Goal: Find specific page/section: Find specific page/section

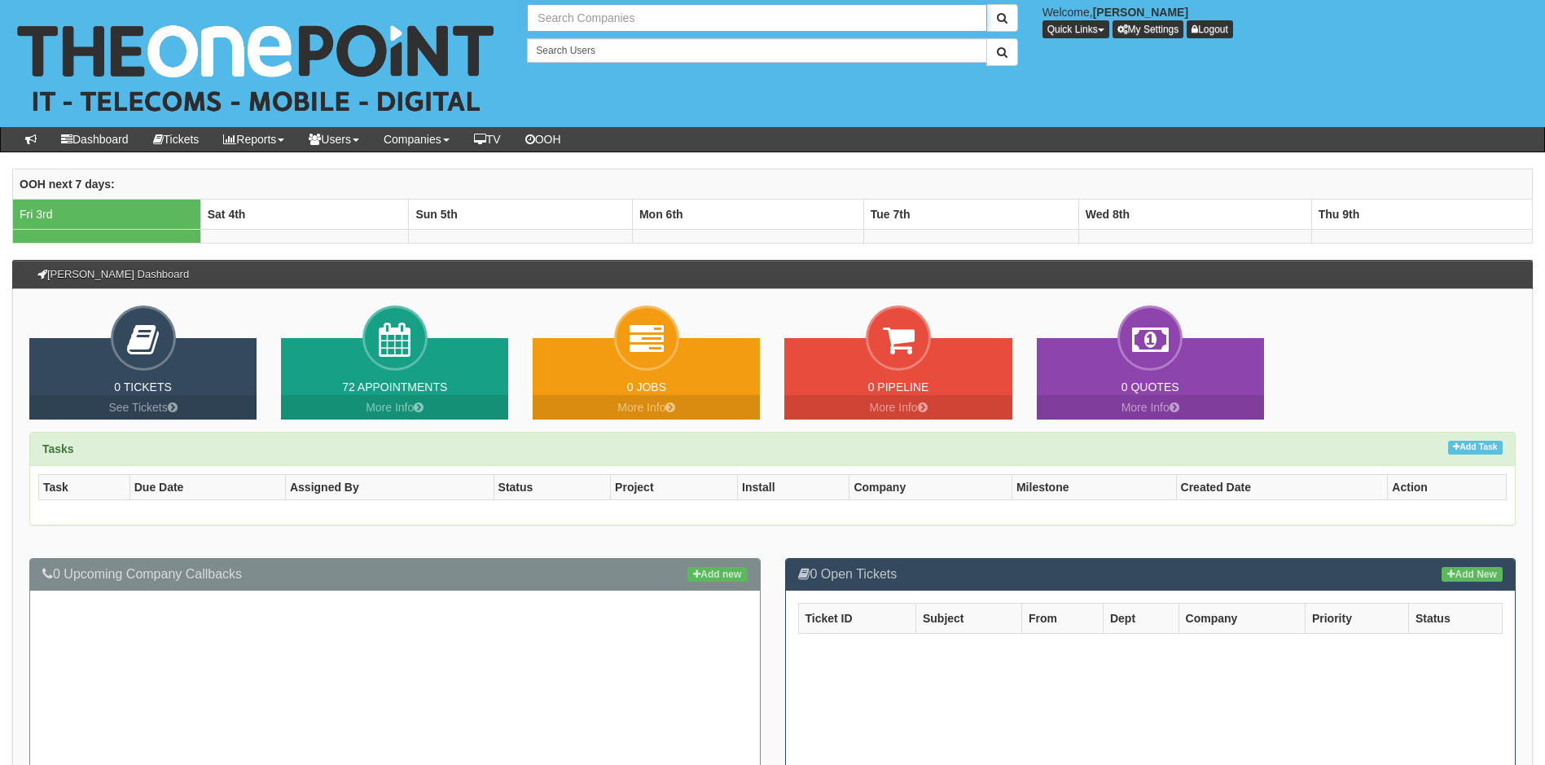
click at [634, 20] on input "text" at bounding box center [756, 18] width 459 height 28
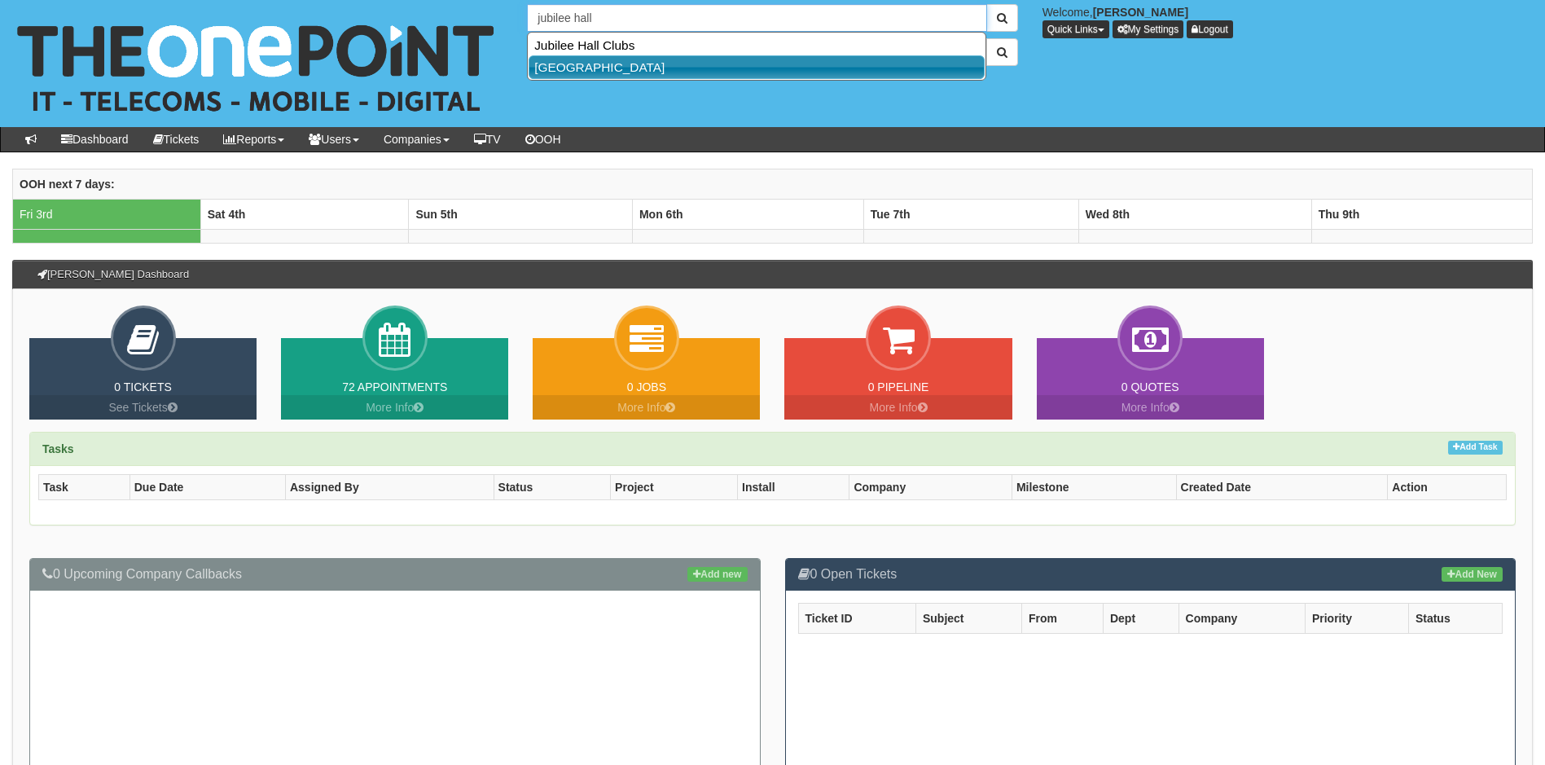
click at [664, 64] on link "Jubilee Hall" at bounding box center [756, 67] width 456 height 24
type input "Jubilee Hall"
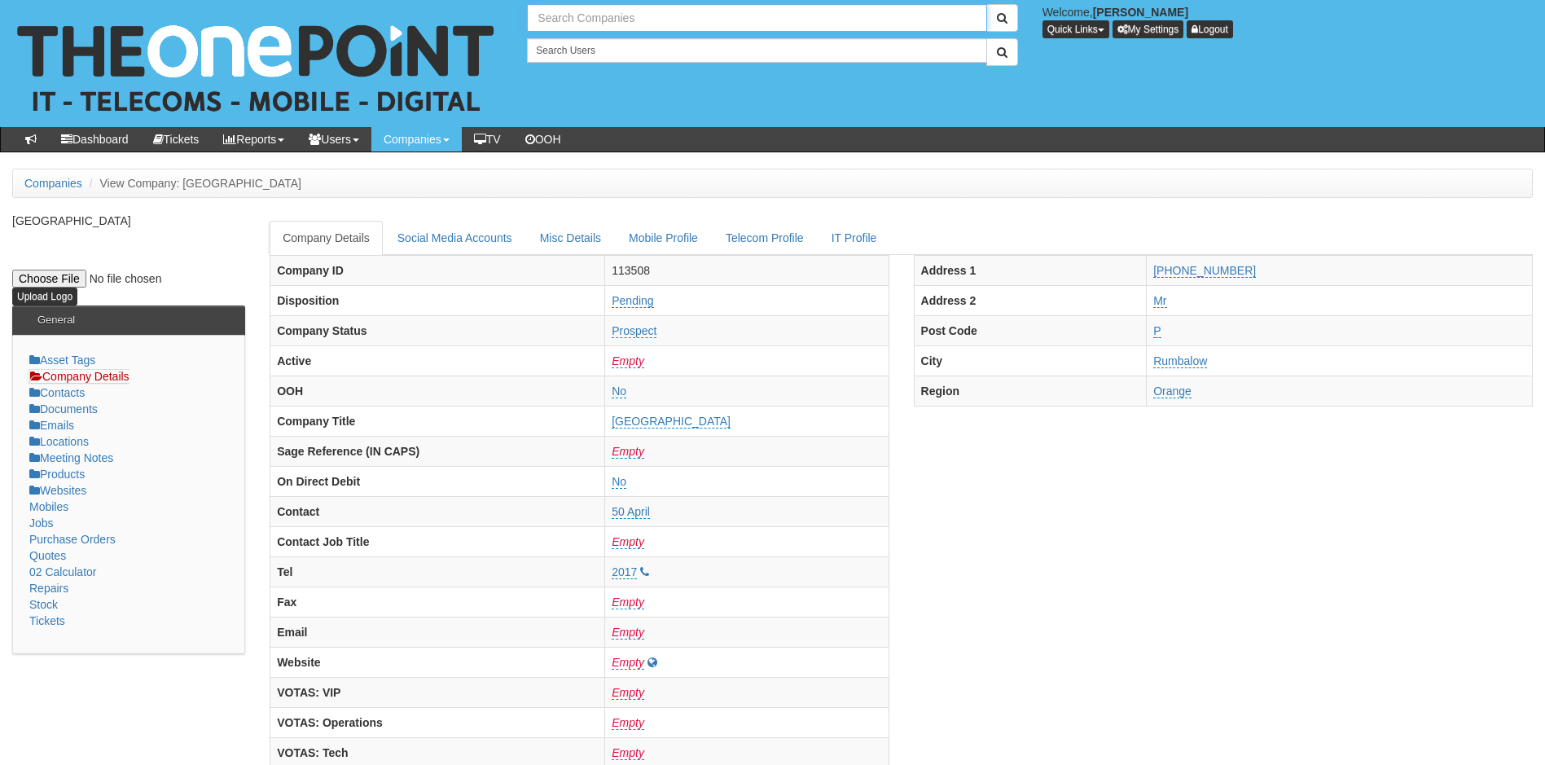
click at [693, 15] on input "text" at bounding box center [756, 18] width 459 height 28
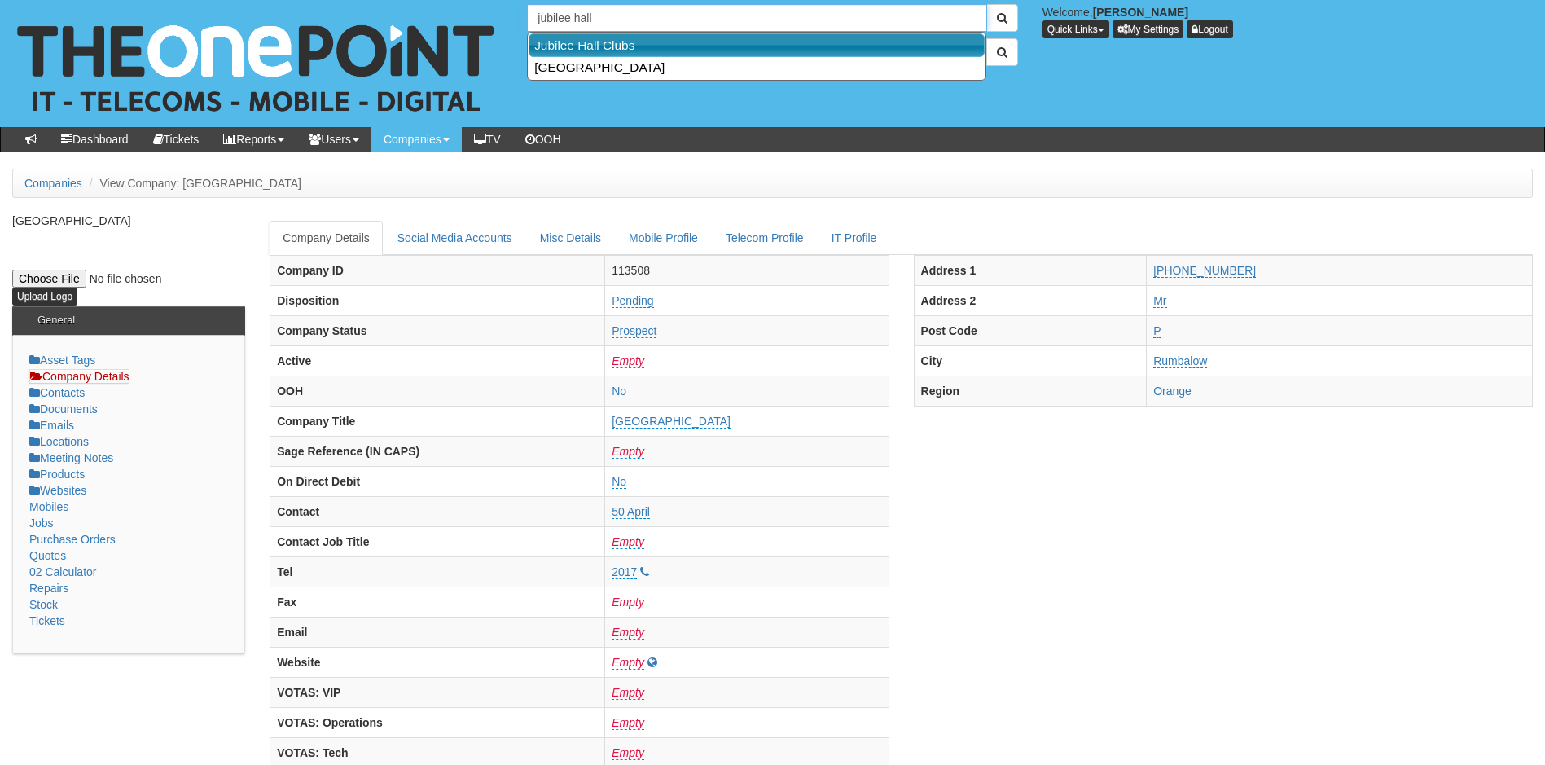
click at [672, 45] on link "Jubilee Hall Clubs" at bounding box center [756, 45] width 456 height 24
type input "Jubilee Hall Clubs"
